Goal: Use online tool/utility: Utilize a website feature to perform a specific function

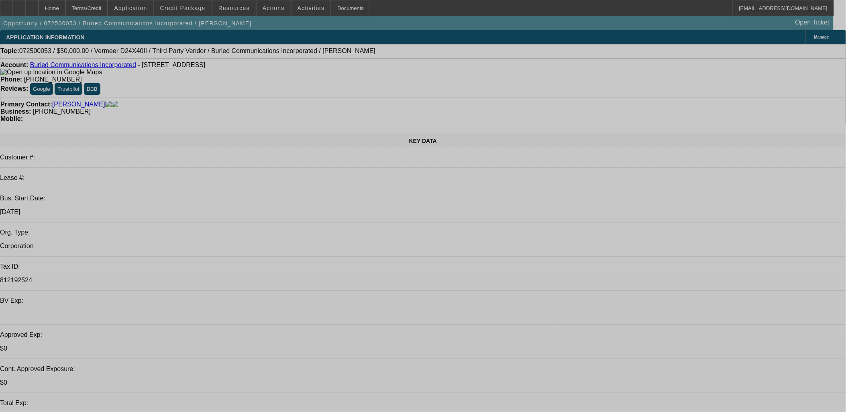
select select "0"
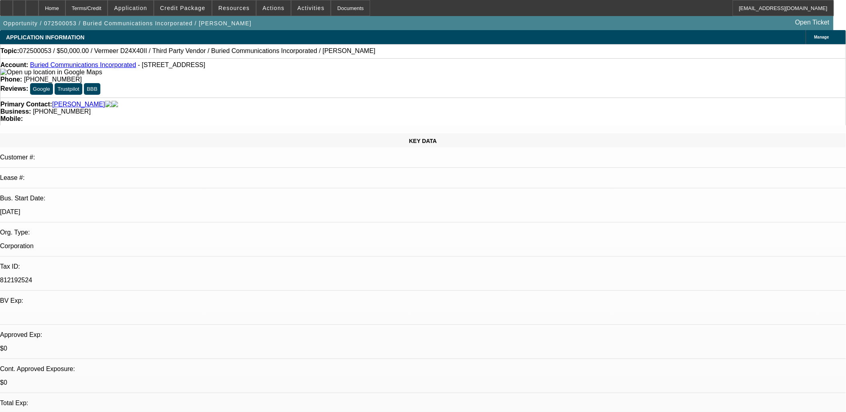
select select "0"
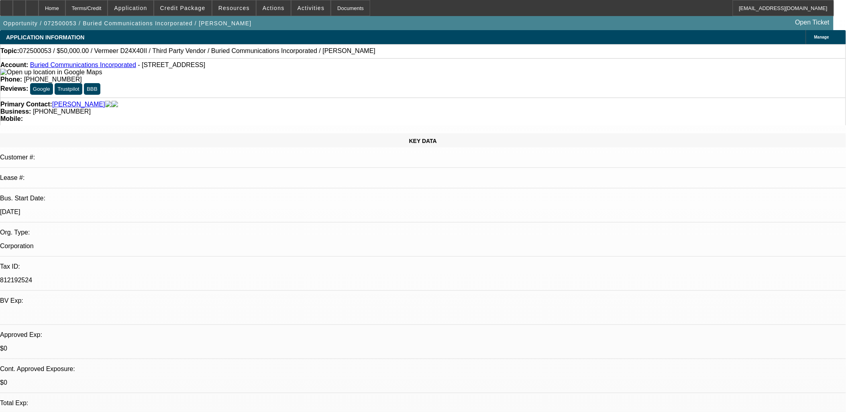
select select "0"
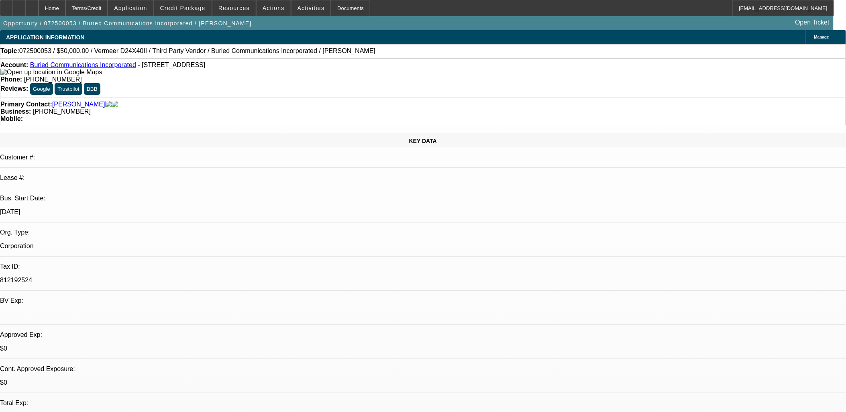
select select "0"
select select "1"
select select "3"
select select "6"
select select "1"
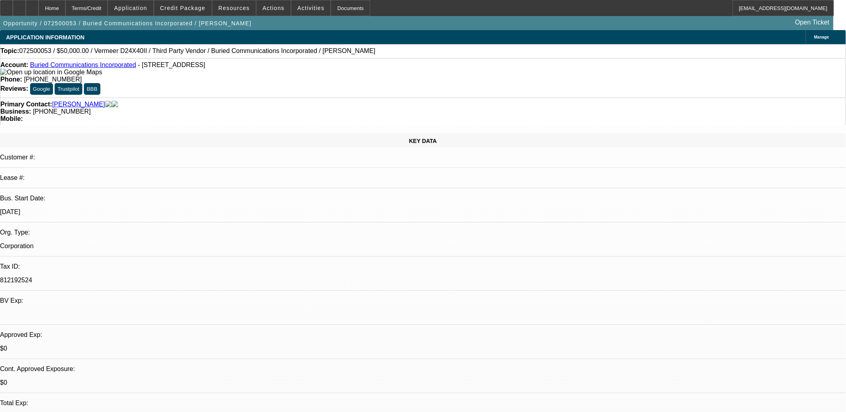
select select "3"
select select "6"
select select "1"
select select "3"
select select "6"
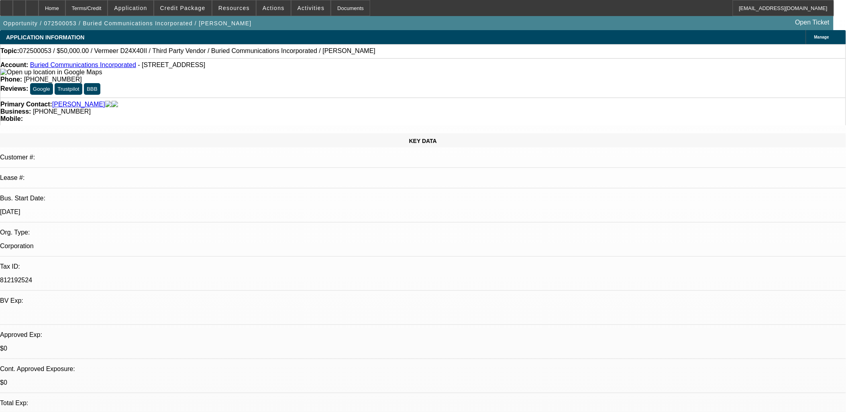
select select "1"
select select "3"
select select "6"
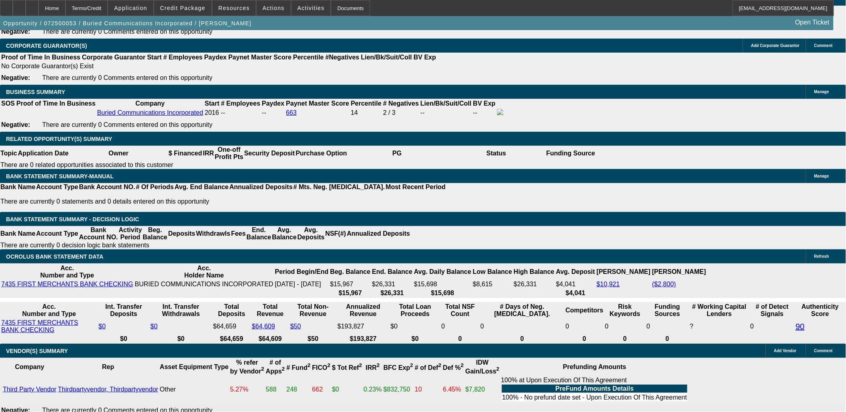
scroll to position [1248, 0]
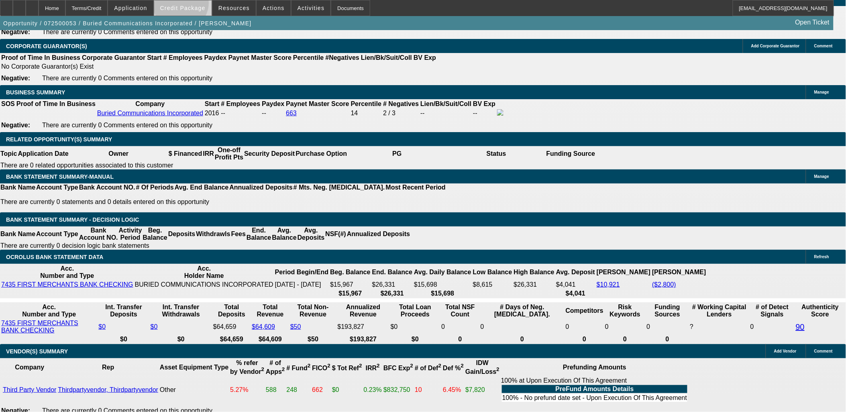
click at [194, 5] on span "Credit Package" at bounding box center [182, 8] width 45 height 6
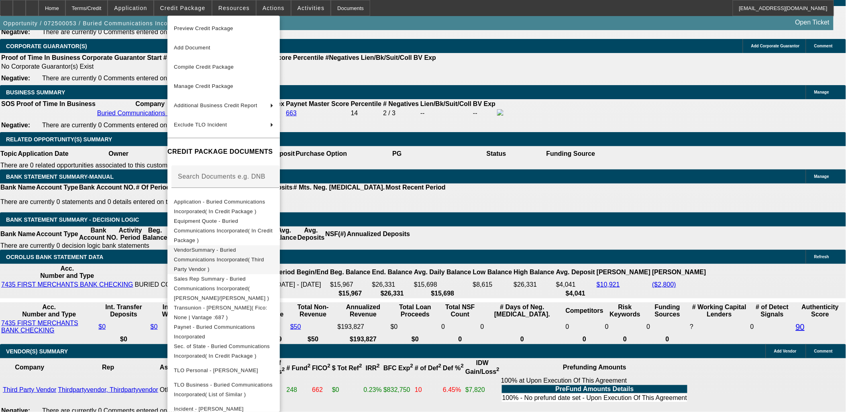
scroll to position [65, 0]
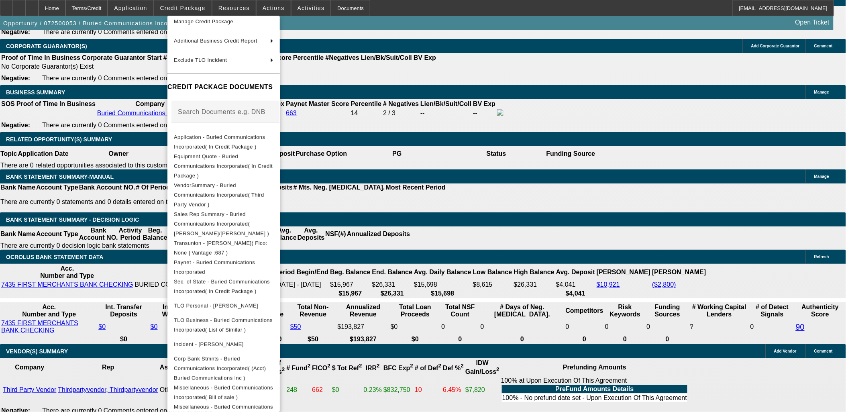
click at [471, 201] on div at bounding box center [423, 206] width 846 height 412
